Goal: Find contact information: Find contact information

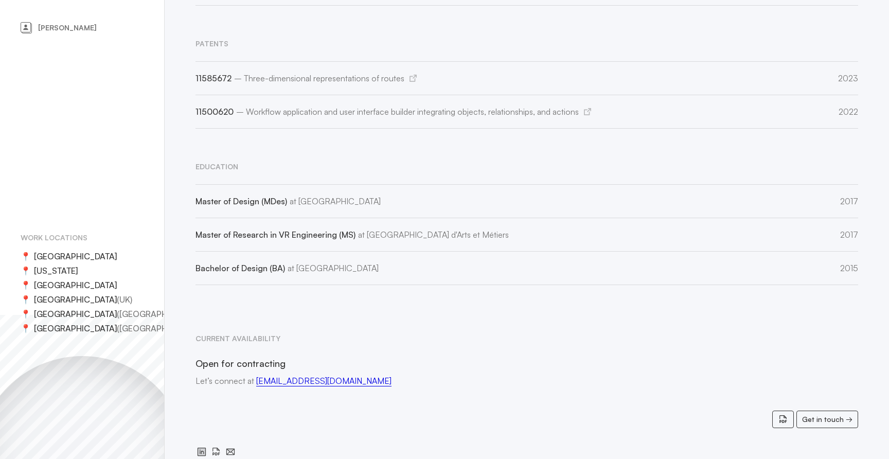
scroll to position [1143, 0]
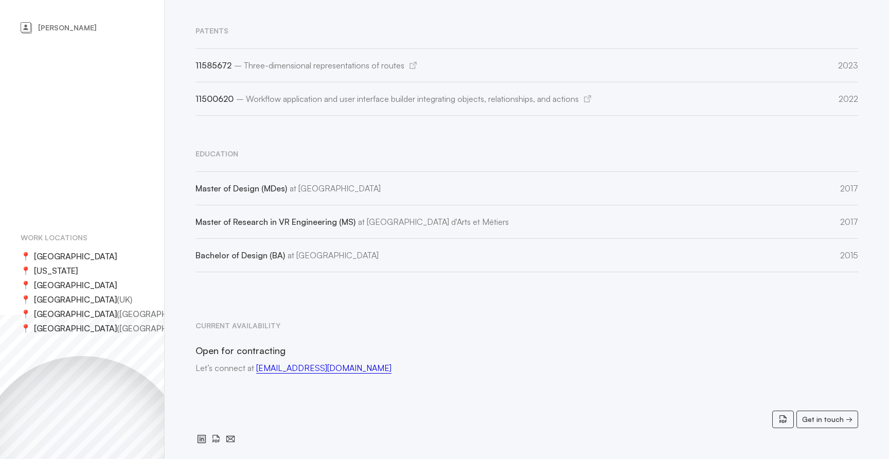
click at [229, 361] on address "Let’s connect at [EMAIL_ADDRESS][DOMAIN_NAME]" at bounding box center [526, 368] width 662 height 14
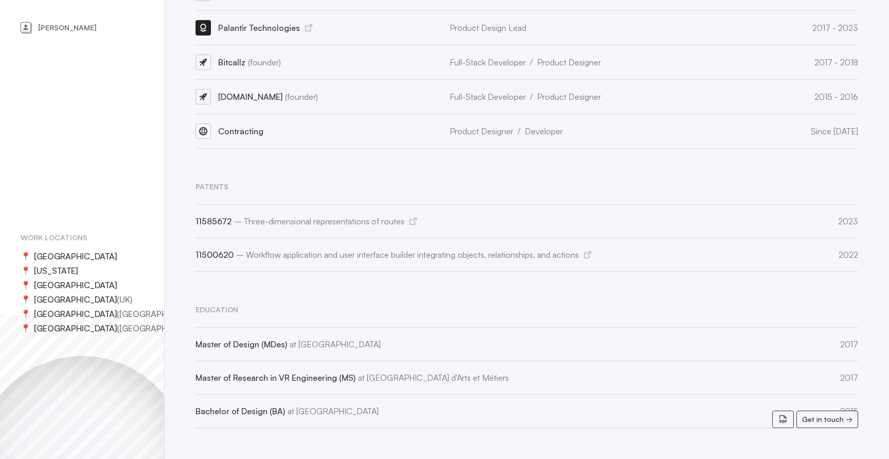
scroll to position [909, 0]
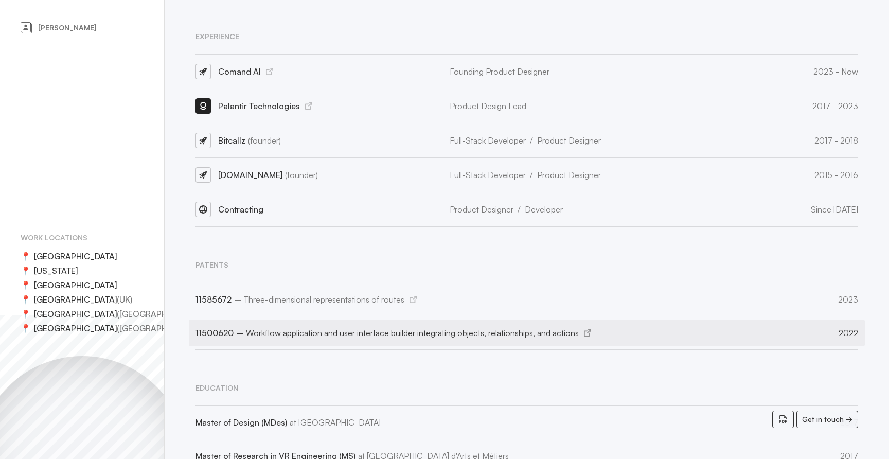
click at [591, 329] on icon at bounding box center [587, 332] width 7 height 7
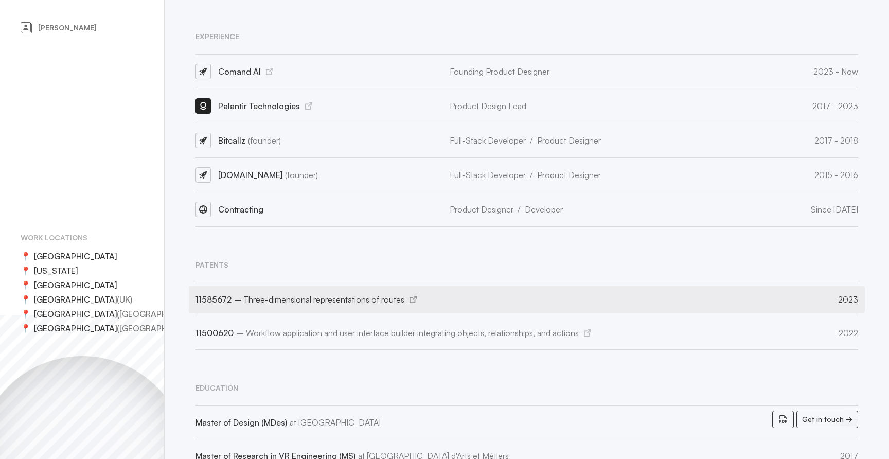
click at [280, 291] on div "11585672 – Three-dimensional representations of routes ( 2023 )" at bounding box center [495, 299] width 601 height 30
click at [409, 296] on icon at bounding box center [412, 299] width 7 height 7
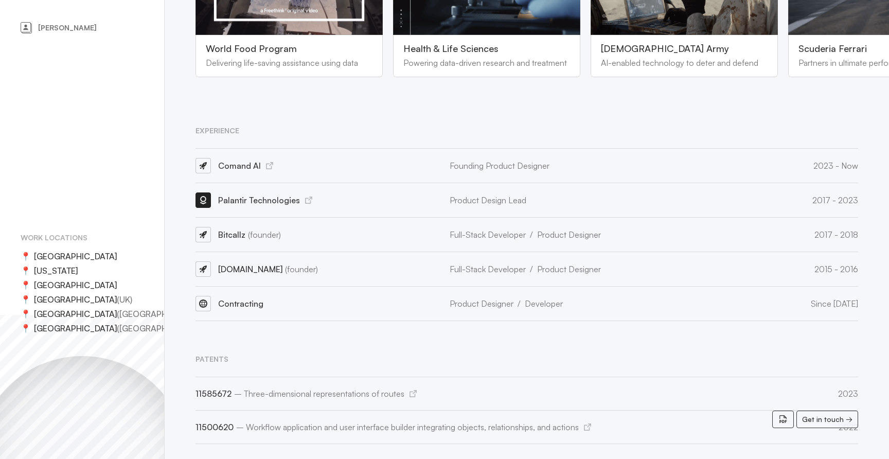
scroll to position [798, 0]
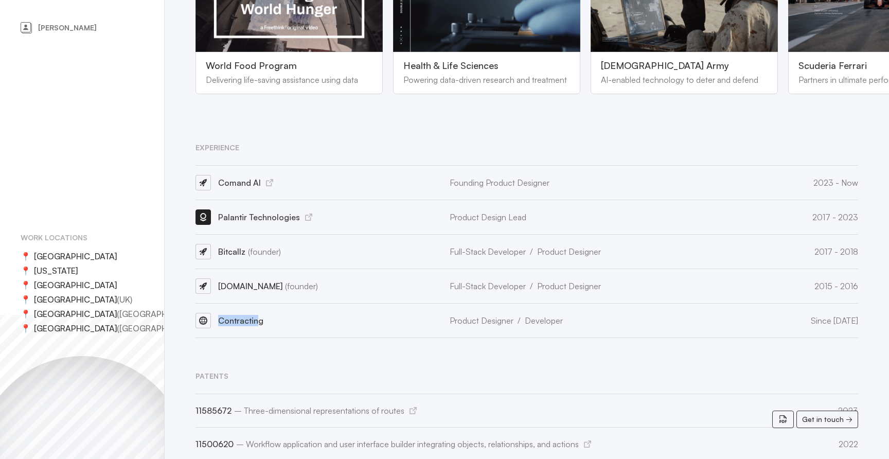
drag, startPoint x: 201, startPoint y: 302, endPoint x: 258, endPoint y: 302, distance: 57.1
click at [258, 303] on div "Contracting" at bounding box center [317, 320] width 244 height 34
click at [261, 315] on span "Contracting" at bounding box center [240, 320] width 45 height 10
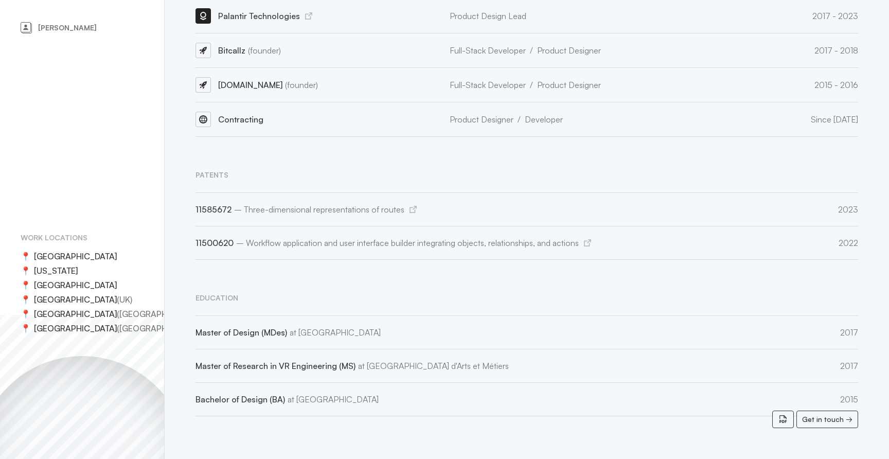
scroll to position [1143, 0]
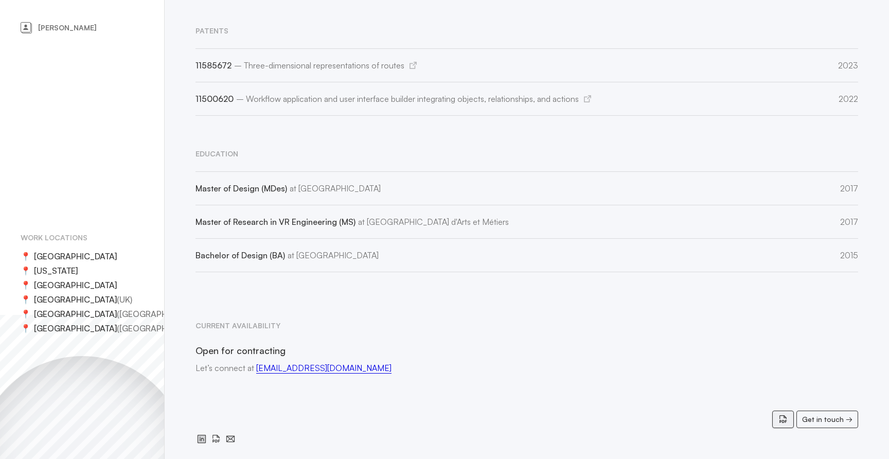
click at [783, 420] on icon at bounding box center [783, 419] width 10 height 10
click at [779, 420] on icon at bounding box center [783, 419] width 10 height 10
click at [806, 416] on span "Get in touch" at bounding box center [823, 419] width 42 height 14
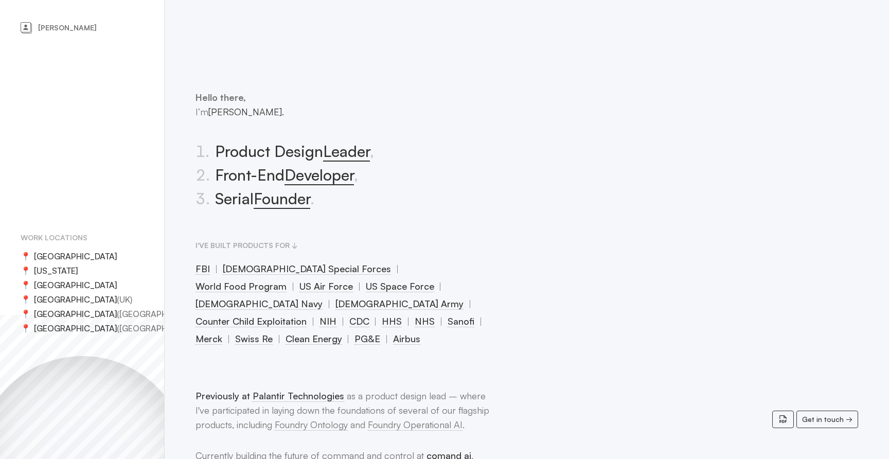
scroll to position [0, 0]
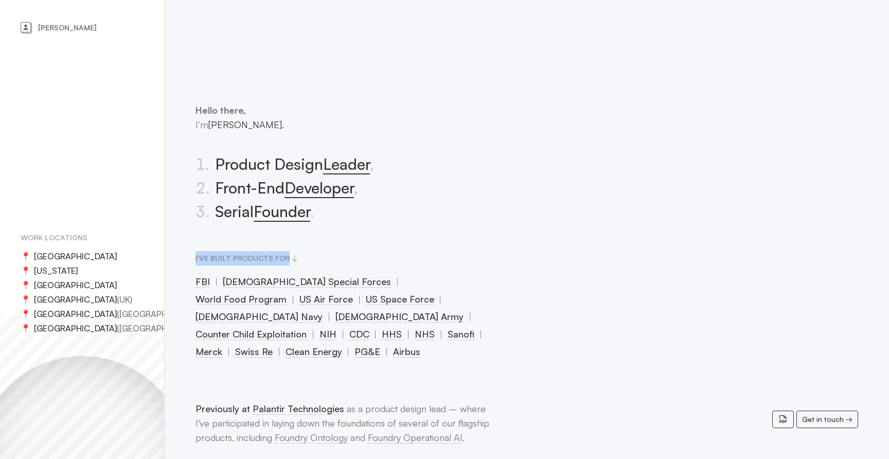
drag, startPoint x: 299, startPoint y: 257, endPoint x: 189, endPoint y: 257, distance: 110.1
click at [254, 248] on div "Hello there, I’m [PERSON_NAME]. 1 . Product Design Leader , 2 . Front-End Devel…" at bounding box center [342, 231] width 295 height 257
